Goal: Information Seeking & Learning: Learn about a topic

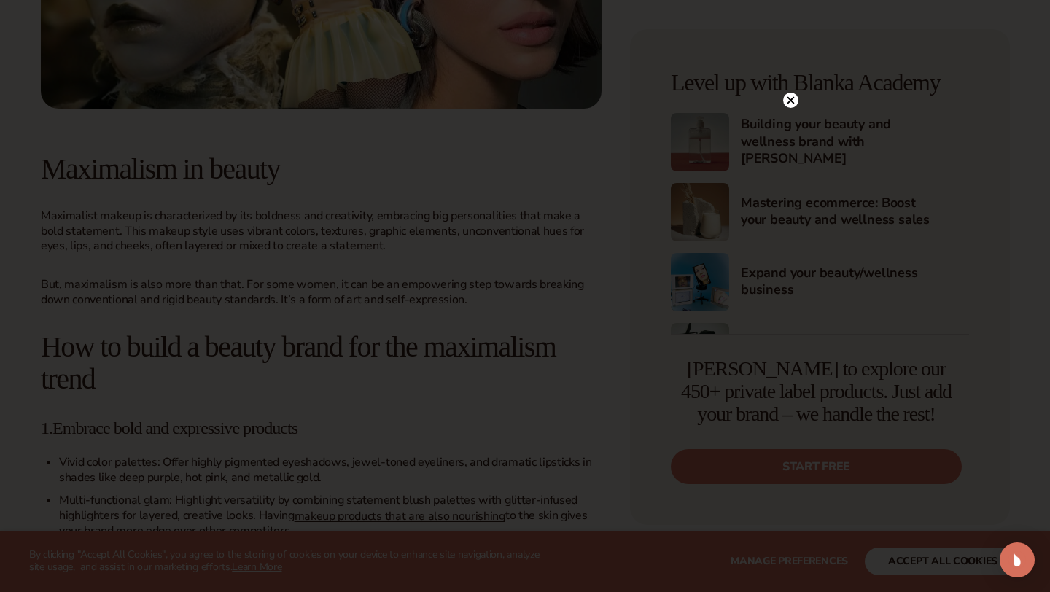
scroll to position [1170, 0]
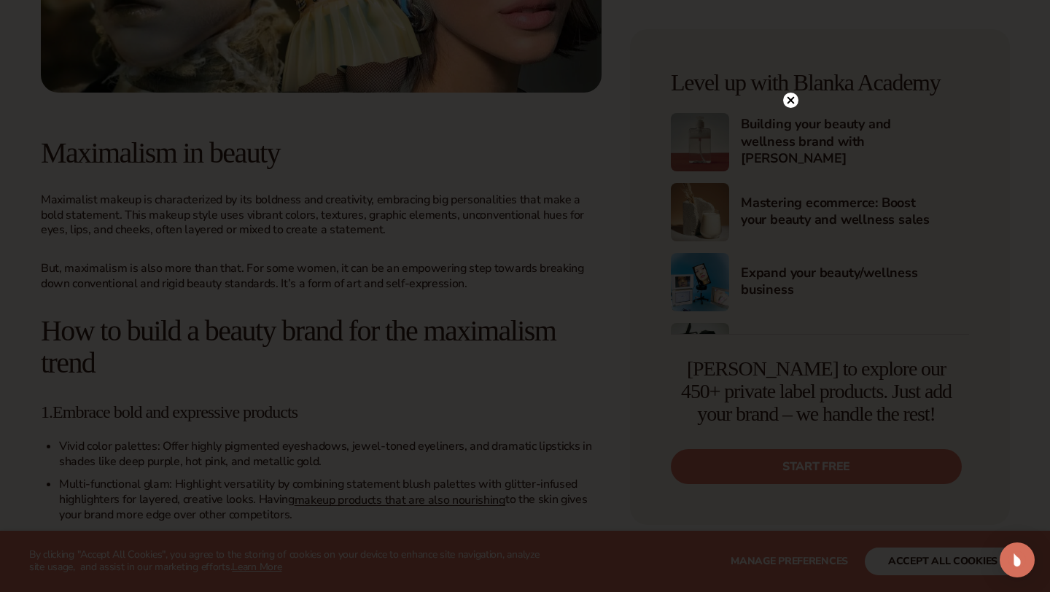
click at [791, 102] on circle at bounding box center [790, 100] width 15 height 15
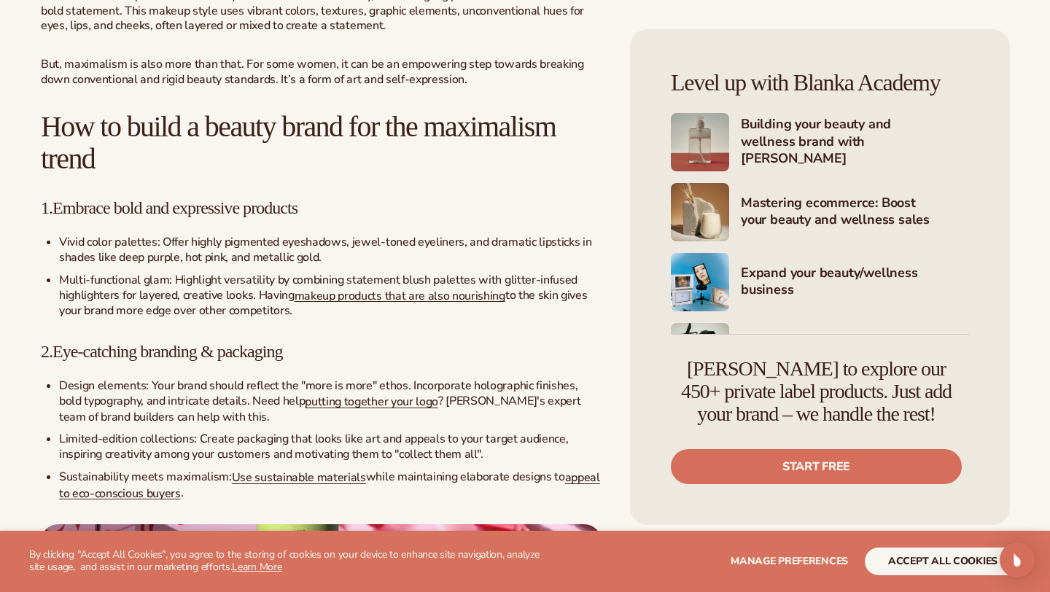
scroll to position [1380, 0]
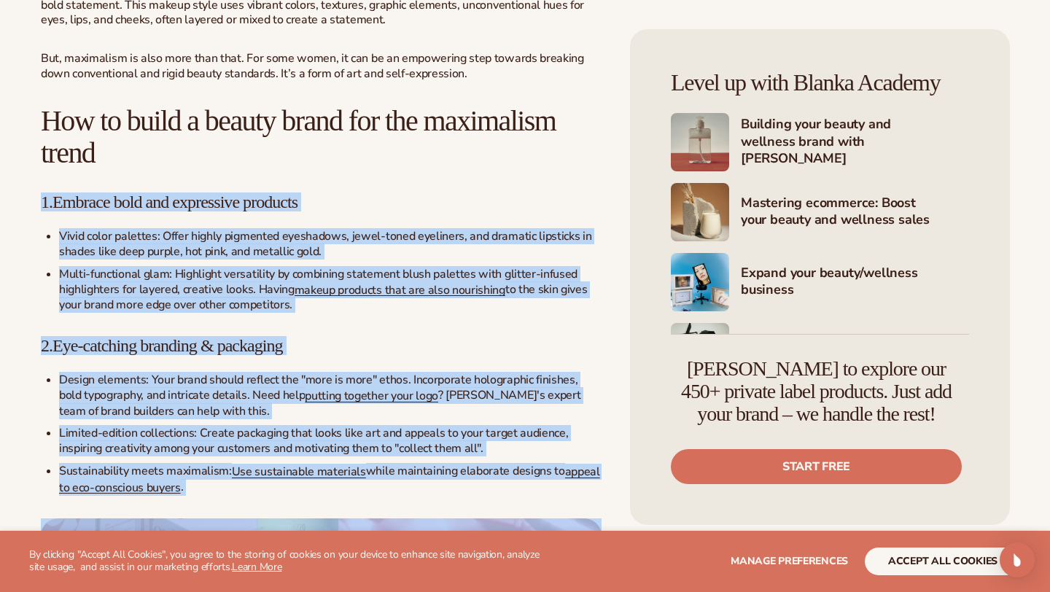
drag, startPoint x: 36, startPoint y: 212, endPoint x: 289, endPoint y: 500, distance: 383.6
click at [289, 500] on div "Beauty industry Maximalism is back: how to build a beauty brand fit for this 20…" at bounding box center [525, 48] width 1050 height 2680
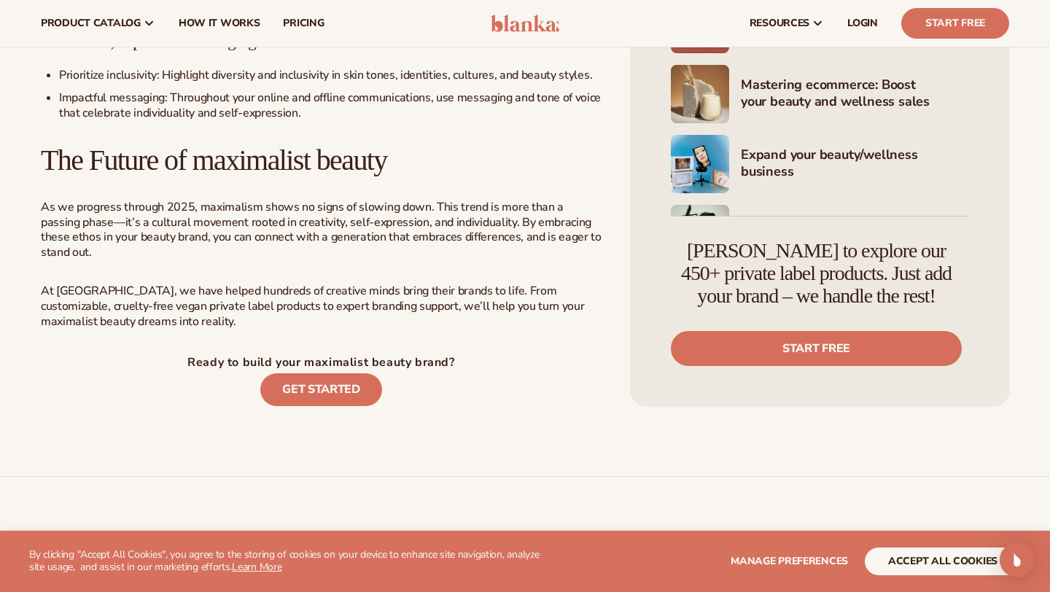
scroll to position [2357, 0]
